Goal: Information Seeking & Learning: Find specific fact

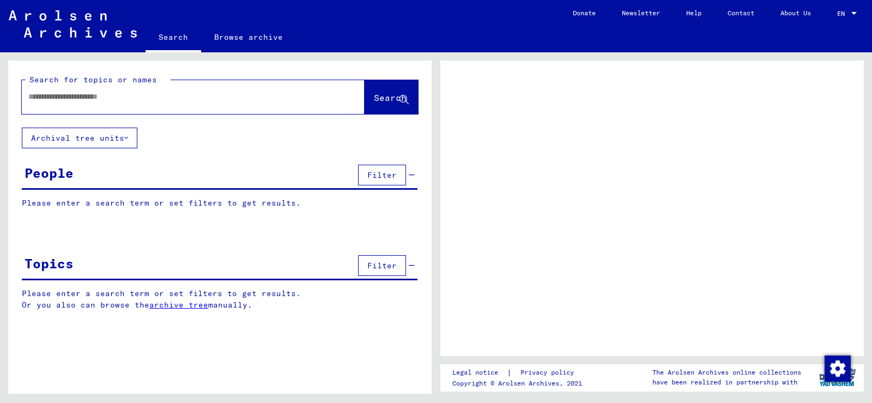
click at [151, 102] on input "text" at bounding box center [183, 96] width 310 height 11
type input "**********"
click at [369, 87] on button "Search" at bounding box center [391, 97] width 53 height 34
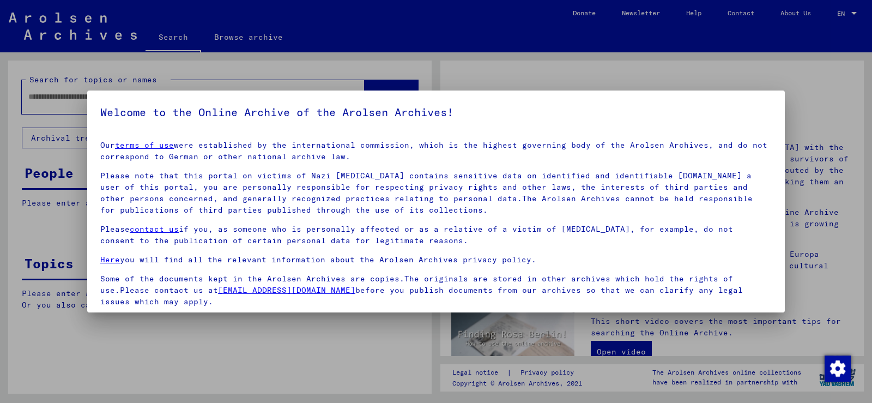
scroll to position [81, 0]
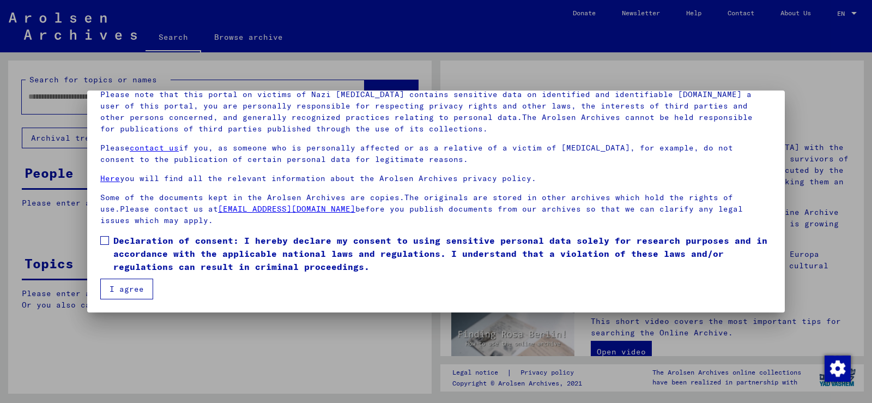
click at [104, 239] on span at bounding box center [104, 240] width 9 height 9
click at [108, 286] on button "I agree" at bounding box center [126, 288] width 53 height 21
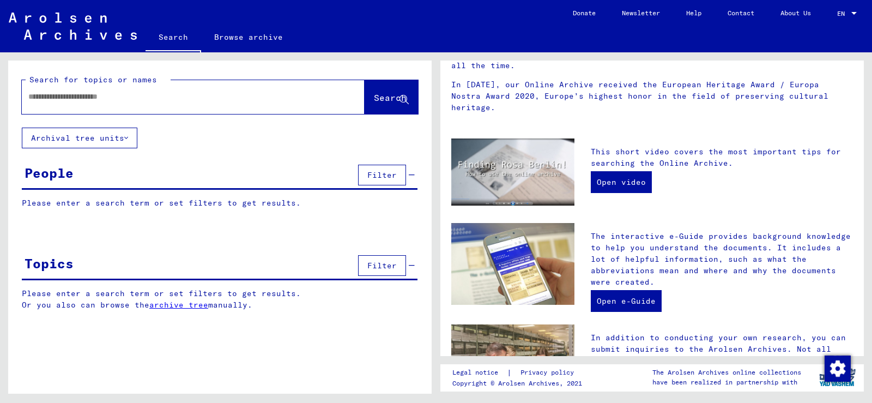
scroll to position [161, 0]
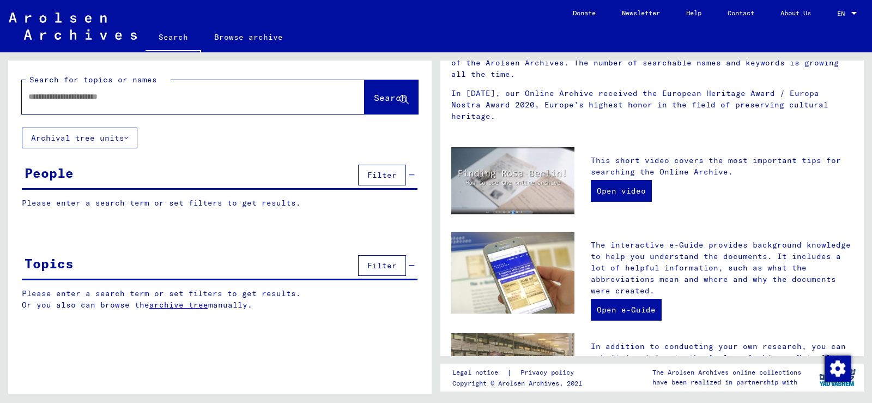
click at [143, 175] on div "People Filter" at bounding box center [220, 176] width 396 height 28
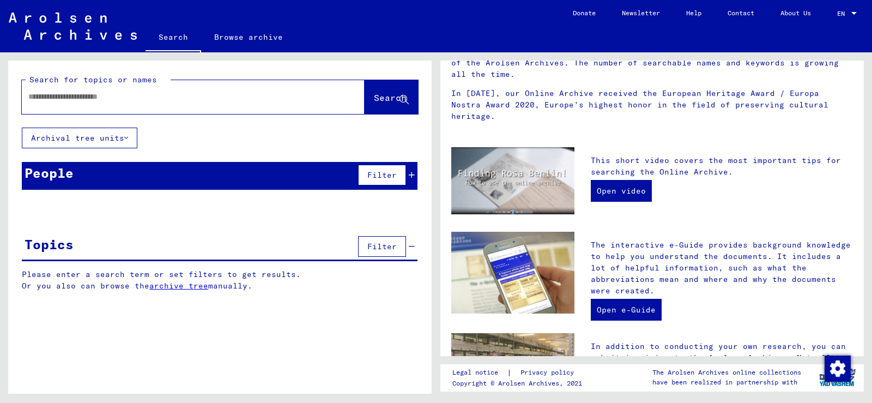
click at [120, 178] on div "People Filter" at bounding box center [220, 176] width 396 height 28
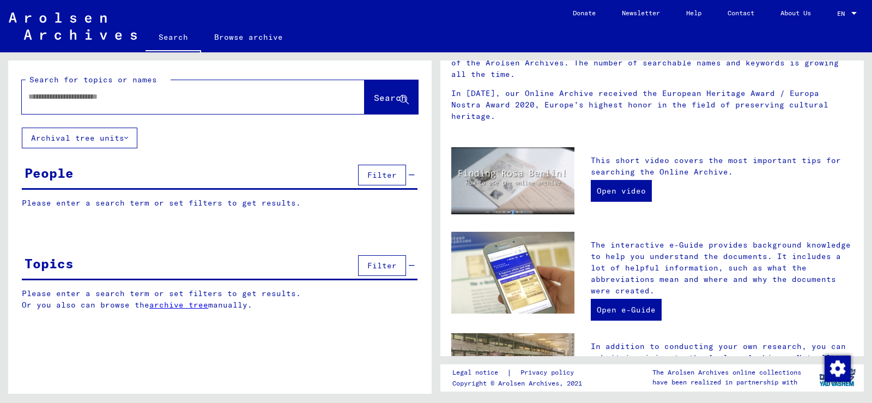
click at [111, 201] on p "Please enter a search term or set filters to get results." at bounding box center [220, 202] width 396 height 11
click at [229, 207] on p "Please enter a search term or set filters to get results." at bounding box center [220, 202] width 396 height 11
click at [240, 99] on input "text" at bounding box center [180, 96] width 304 height 11
click at [374, 99] on span "Search" at bounding box center [390, 97] width 33 height 11
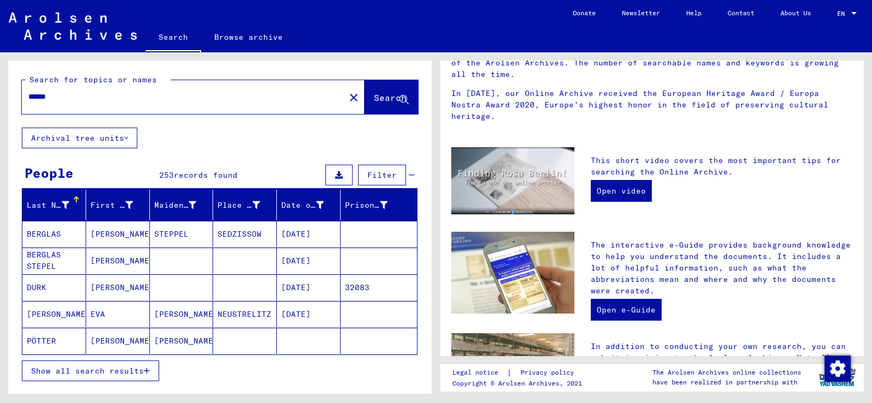
click at [92, 102] on input "******" at bounding box center [180, 96] width 304 height 11
type input "**********"
click at [374, 94] on span "Search" at bounding box center [390, 97] width 33 height 11
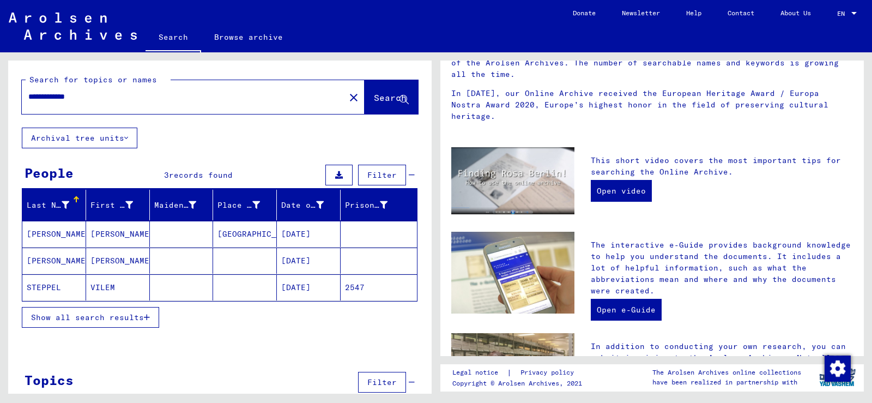
scroll to position [24, 0]
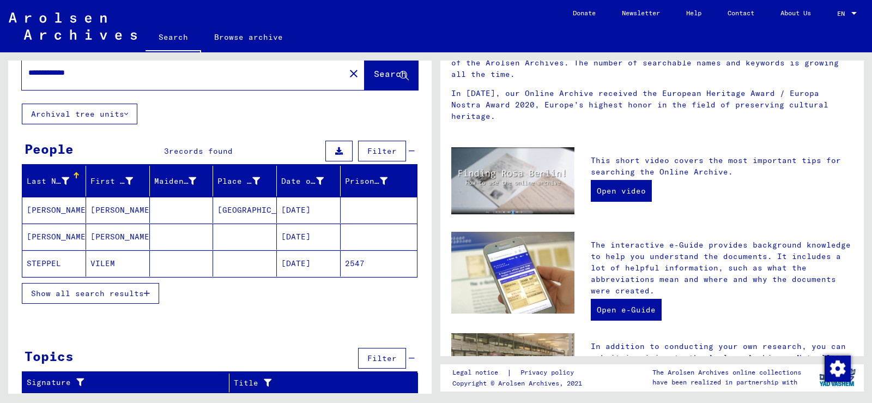
click at [41, 207] on mat-cell "[PERSON_NAME]" at bounding box center [54, 210] width 64 height 26
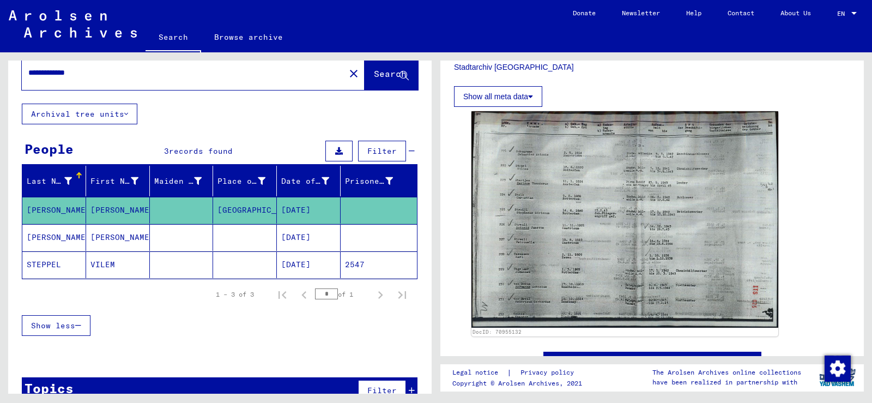
scroll to position [327, 0]
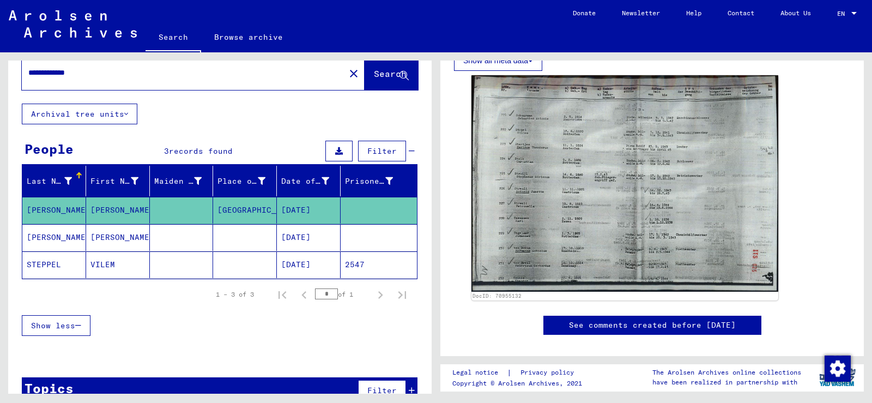
click at [41, 235] on mat-cell "[PERSON_NAME]" at bounding box center [54, 237] width 64 height 27
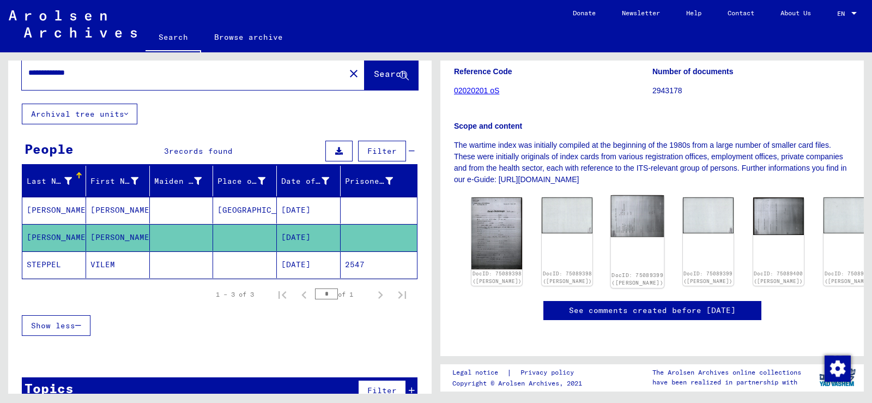
scroll to position [181, 0]
click at [499, 207] on img at bounding box center [496, 232] width 53 height 75
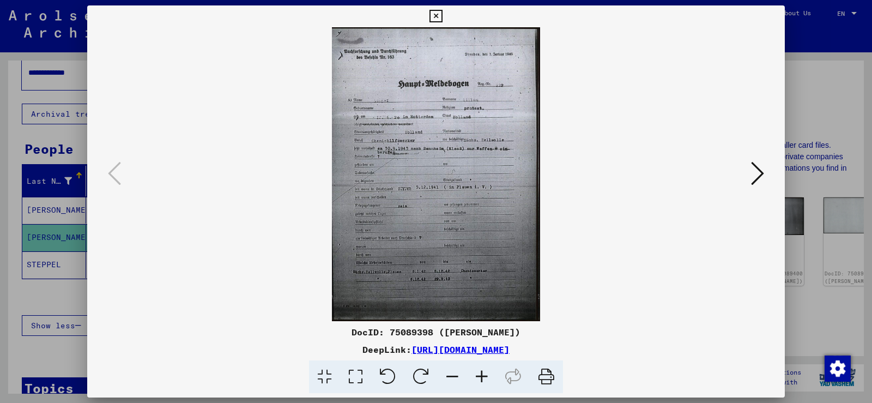
click at [756, 174] on icon at bounding box center [757, 173] width 13 height 26
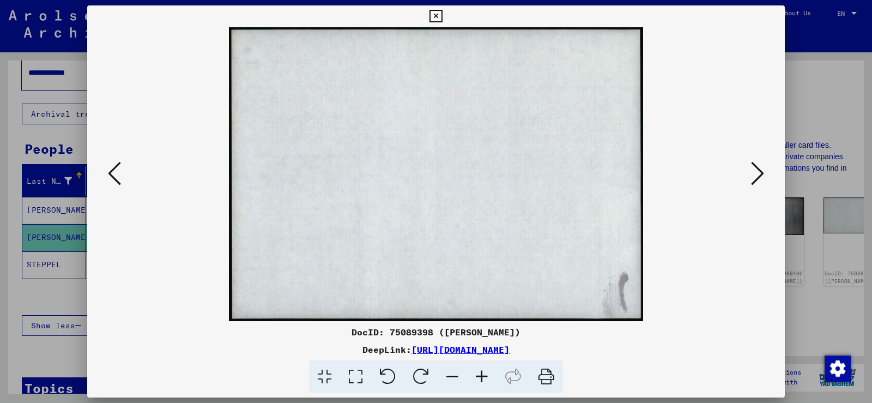
click at [756, 174] on icon at bounding box center [757, 173] width 13 height 26
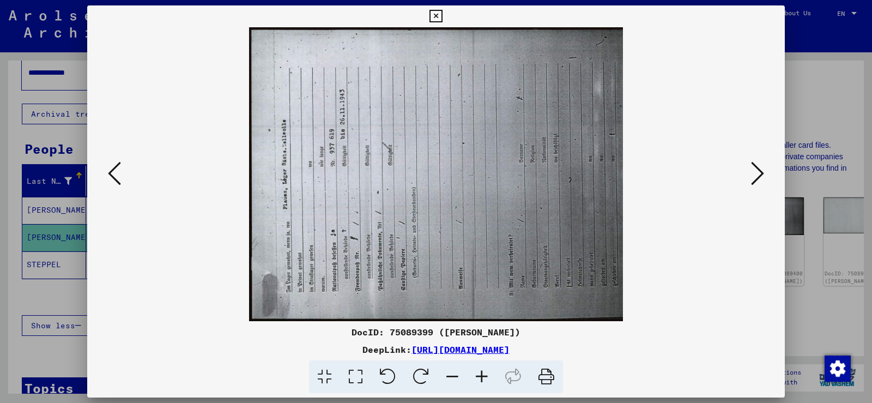
click at [756, 174] on icon at bounding box center [757, 173] width 13 height 26
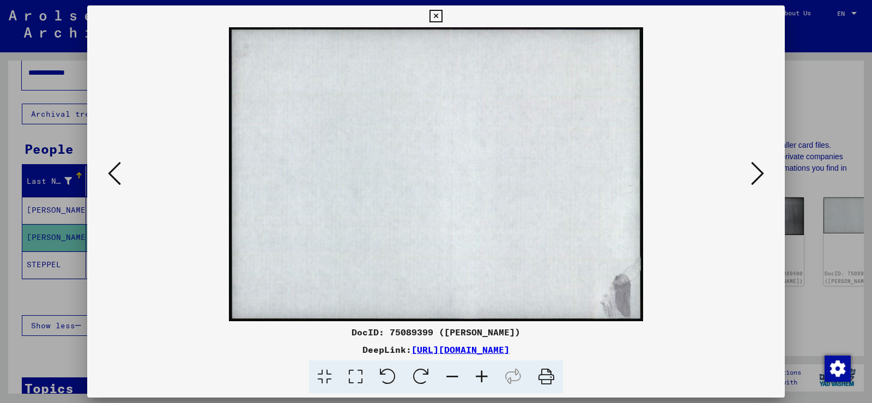
click at [756, 174] on icon at bounding box center [757, 173] width 13 height 26
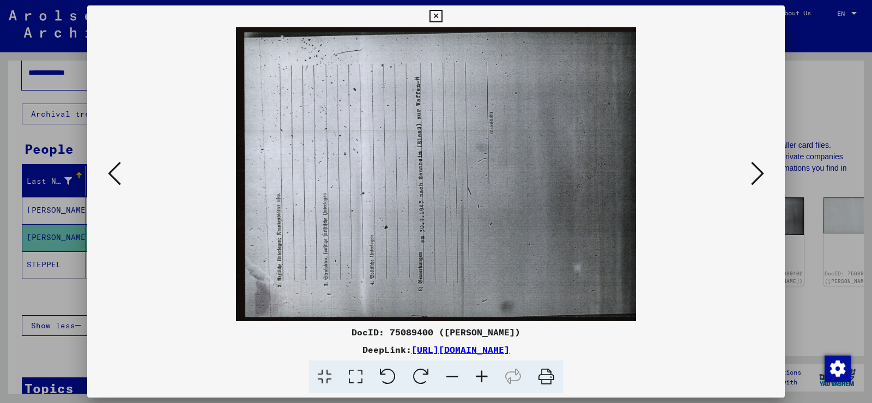
click at [755, 170] on icon at bounding box center [757, 173] width 13 height 26
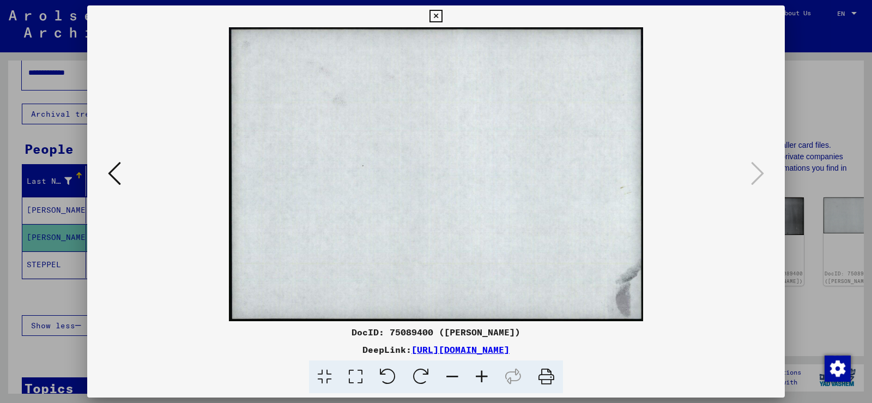
click at [437, 14] on icon at bounding box center [435, 16] width 13 height 13
